Goal: Book appointment/travel/reservation

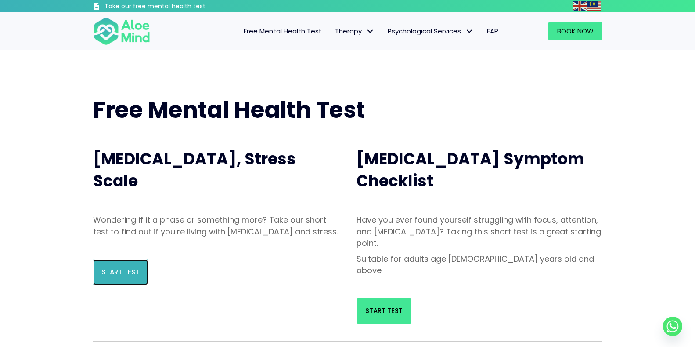
click at [122, 278] on link "Start Test" at bounding box center [120, 271] width 55 height 25
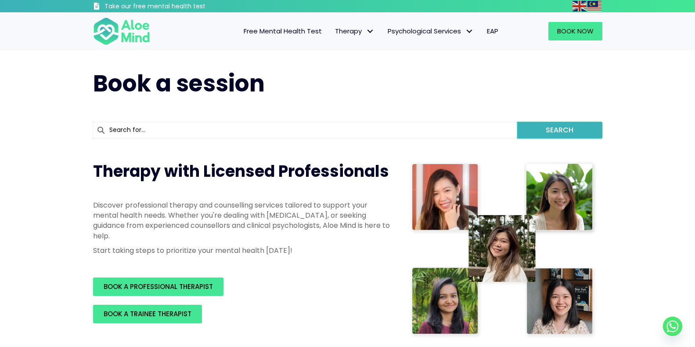
click at [532, 130] on button "Search" at bounding box center [559, 130] width 85 height 17
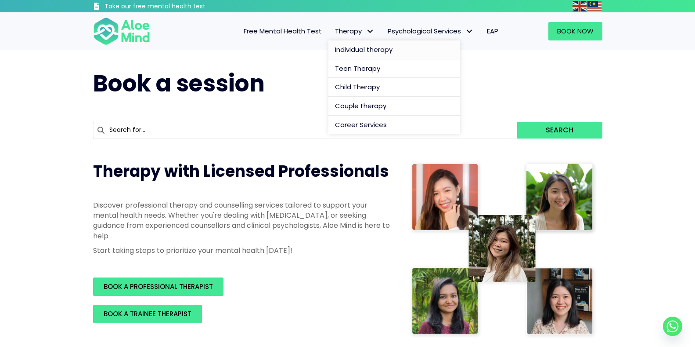
click at [344, 48] on span "Individual therapy" at bounding box center [364, 49] width 58 height 9
